Goal: Transaction & Acquisition: Book appointment/travel/reservation

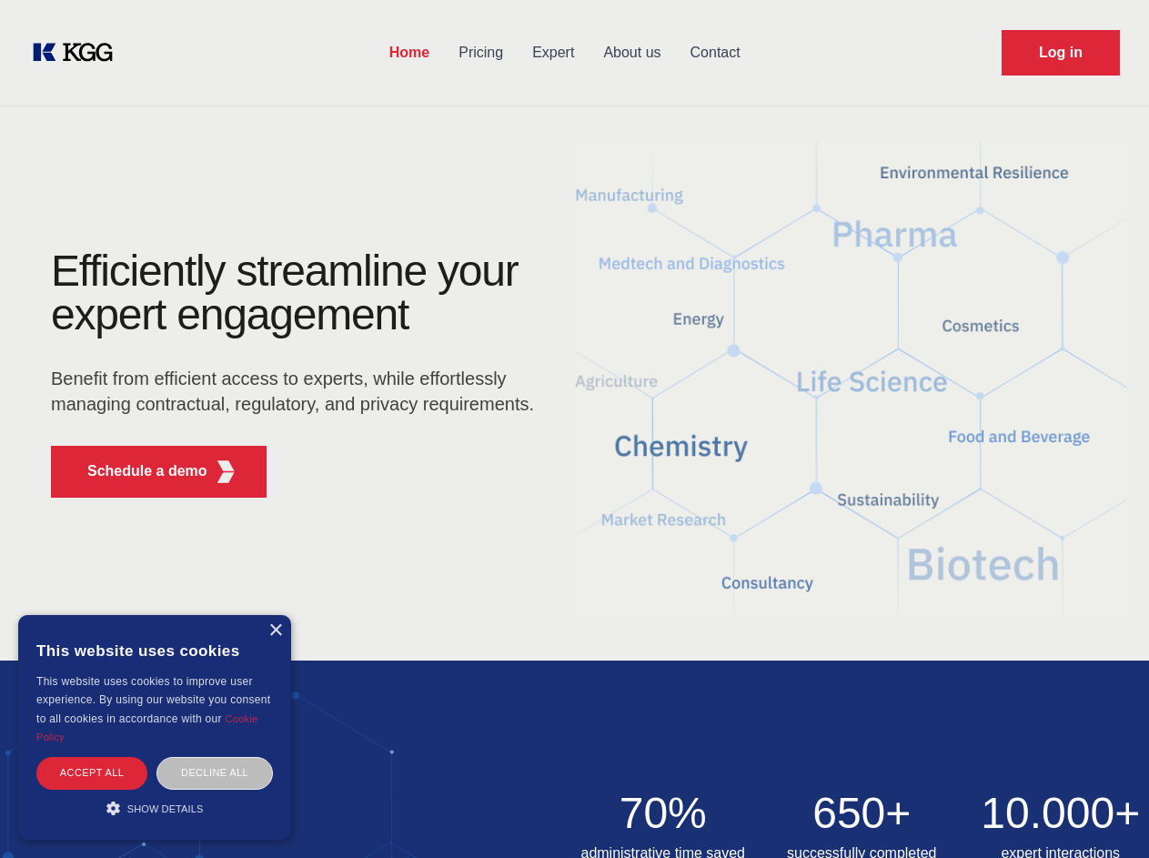
click at [574, 428] on div "Efficiently streamline your expert engagement Benefit from efficient access to …" at bounding box center [298, 380] width 553 height 263
click at [136, 471] on p "Schedule a demo" at bounding box center [147, 471] width 120 height 22
click at [275, 630] on div "× This website uses cookies This website uses cookies to improve user experienc…" at bounding box center [154, 727] width 273 height 225
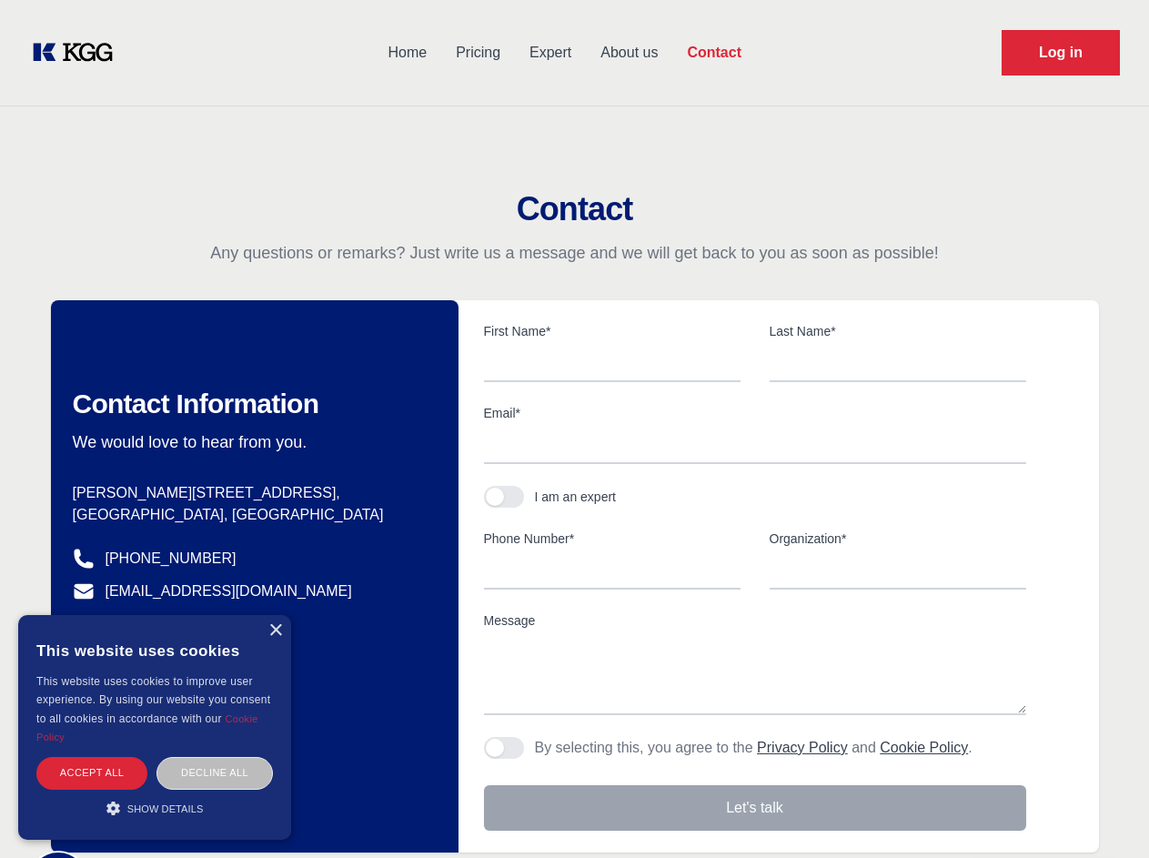
click at [92, 772] on div "Accept all" at bounding box center [91, 773] width 111 height 32
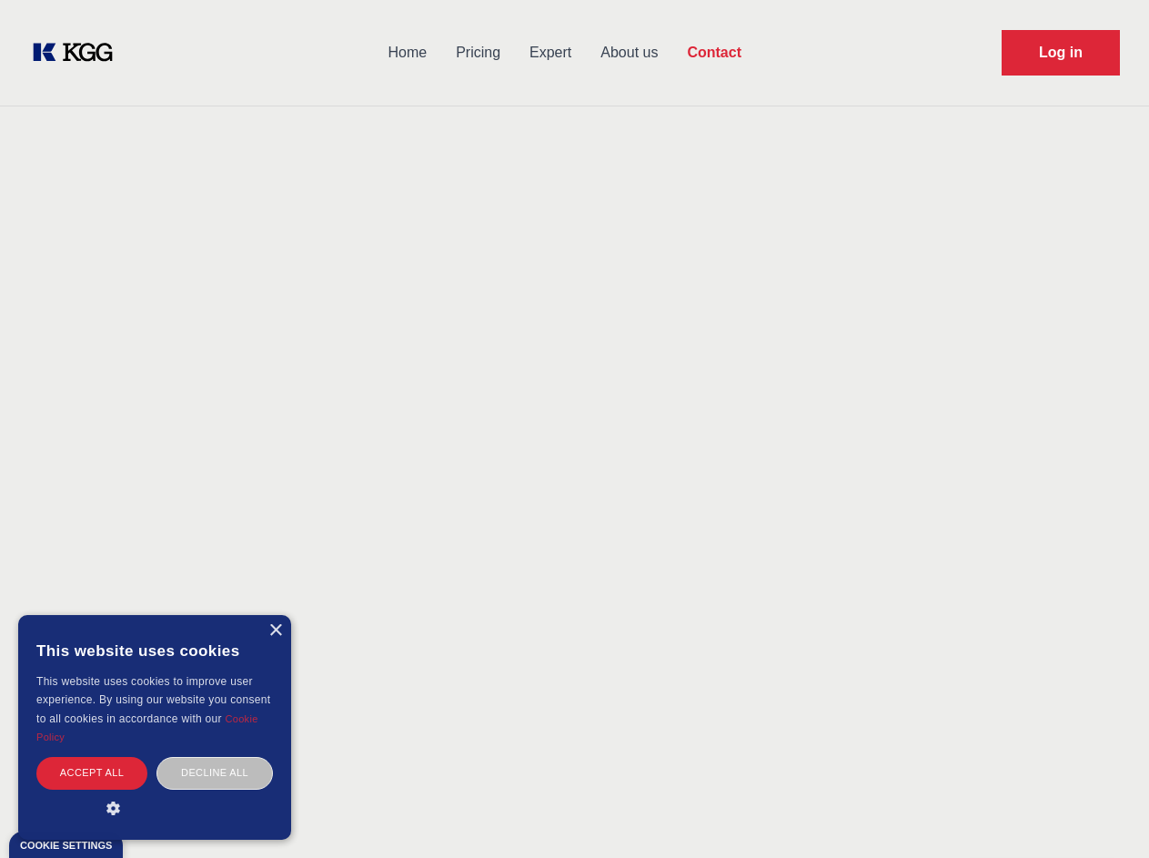
click at [215, 772] on div "Decline all" at bounding box center [214, 773] width 116 height 32
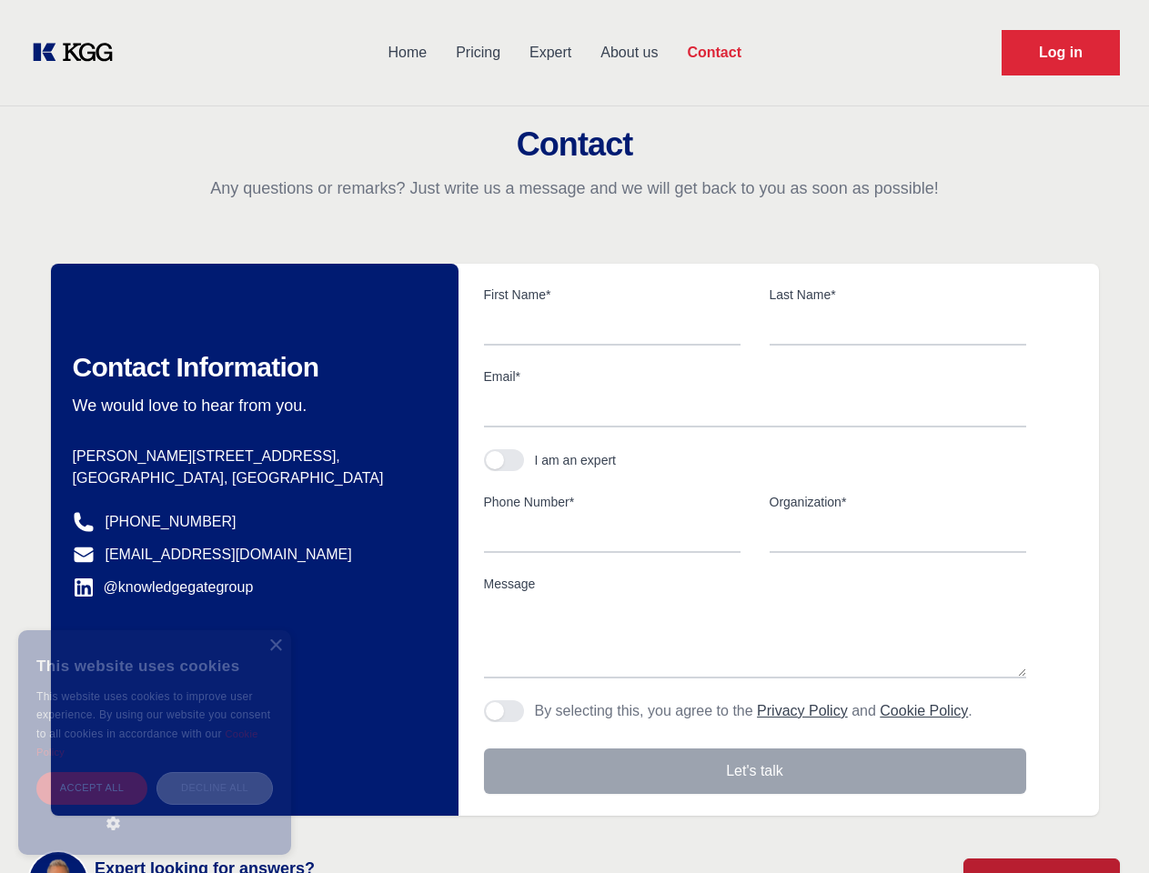
click at [155, 808] on main "Contact Any questions or remarks? Just write us a message and we will get back …" at bounding box center [574, 473] width 1149 height 947
